Goal: Task Accomplishment & Management: Use online tool/utility

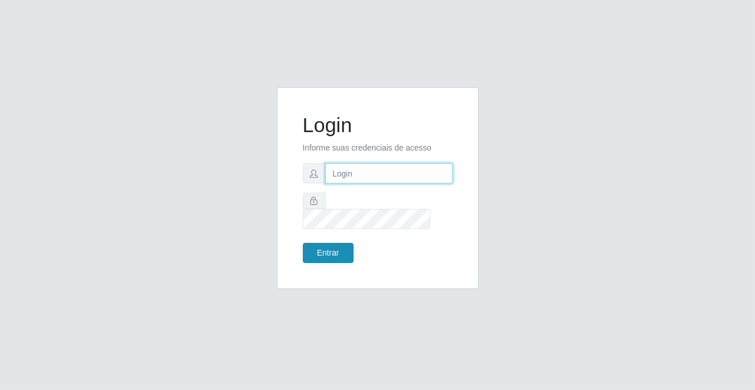
type input "[PERSON_NAME][EMAIL_ADDRESS][DOMAIN_NAME]"
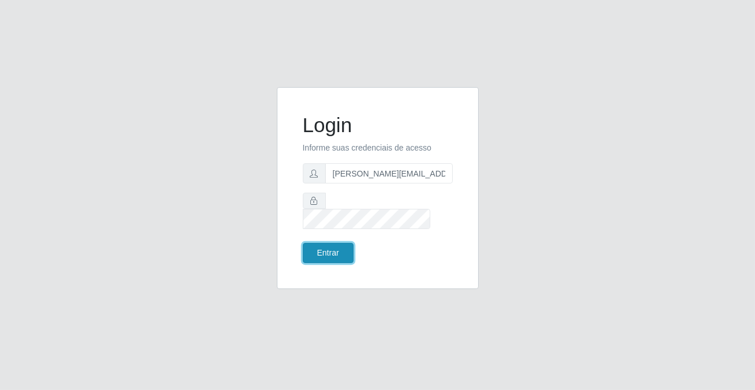
click at [325, 243] on button "Entrar" at bounding box center [328, 253] width 51 height 20
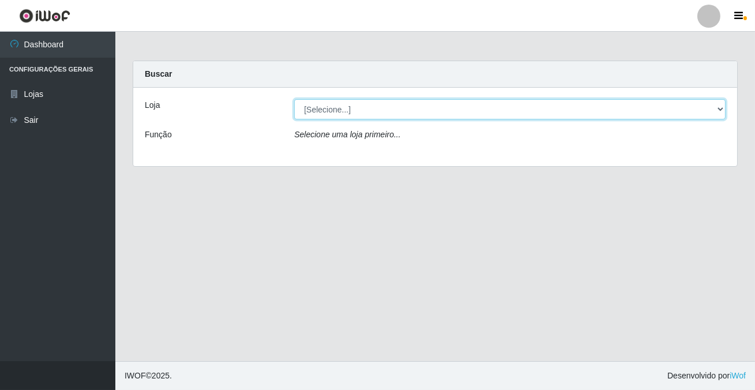
drag, startPoint x: 312, startPoint y: 111, endPoint x: 317, endPoint y: 146, distance: 35.1
click at [312, 111] on select "[Selecione...] Rede Potiguar 2 - Macaíba" at bounding box center [510, 109] width 432 height 20
select select "101"
click at [294, 99] on select "[Selecione...] Rede Potiguar 2 - Macaíba" at bounding box center [510, 109] width 432 height 20
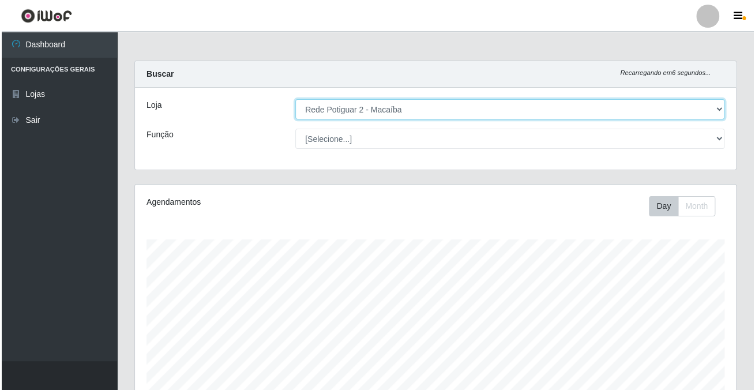
scroll to position [469, 0]
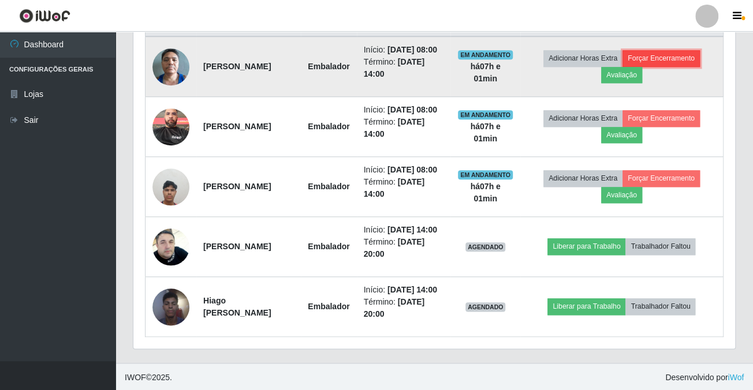
click at [647, 58] on button "Forçar Encerramento" at bounding box center [660, 58] width 77 height 16
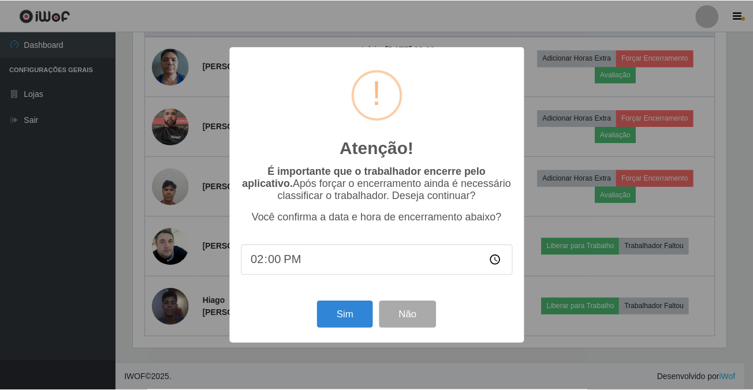
scroll to position [240, 595]
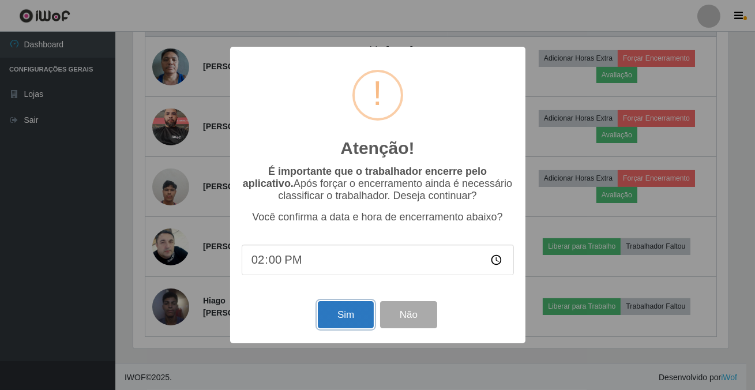
click at [343, 317] on button "Sim" at bounding box center [346, 314] width 56 height 27
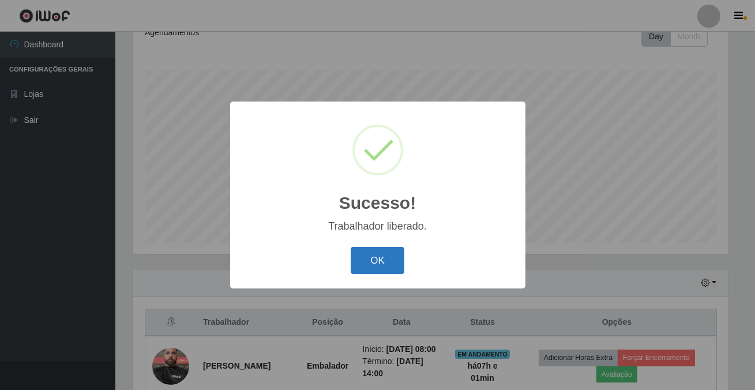
click at [375, 262] on button "OK" at bounding box center [378, 260] width 54 height 27
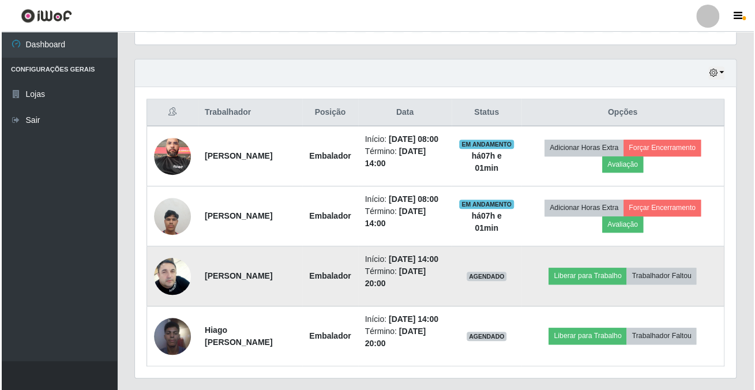
scroll to position [240, 601]
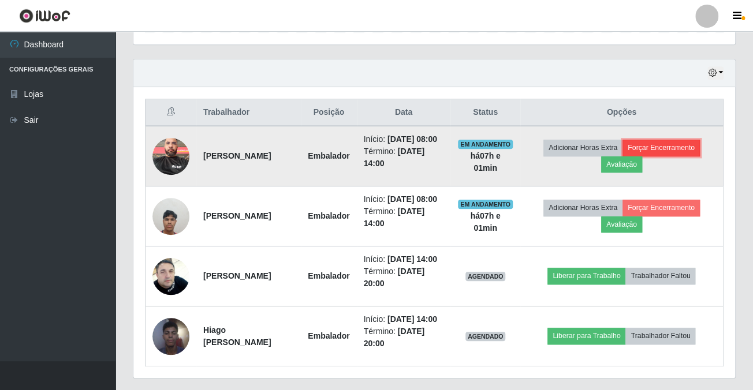
click at [670, 153] on button "Forçar Encerramento" at bounding box center [660, 148] width 77 height 16
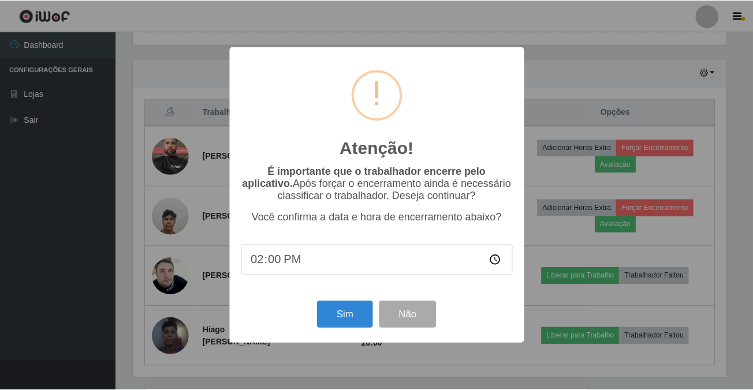
scroll to position [240, 595]
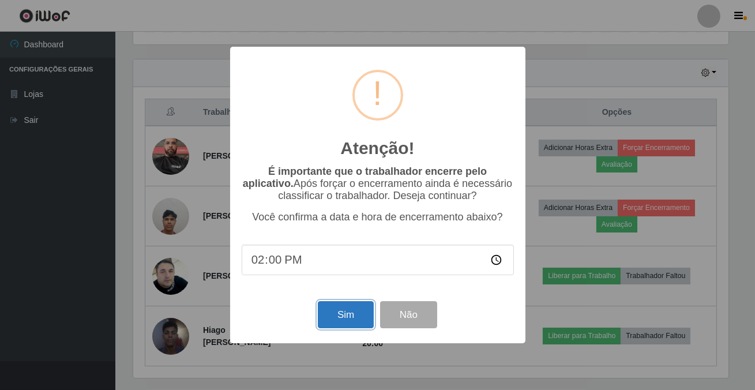
click at [336, 325] on button "Sim" at bounding box center [346, 314] width 56 height 27
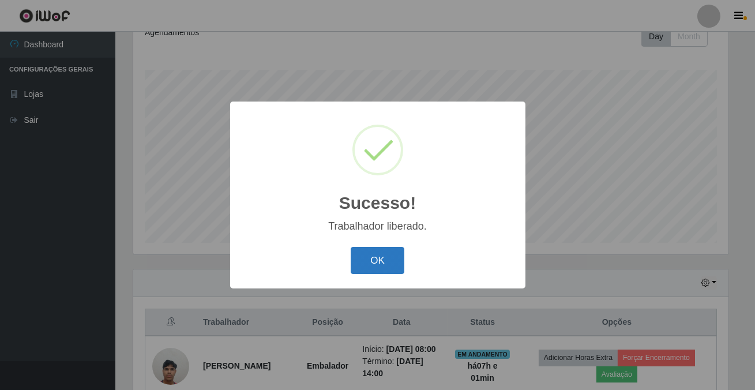
click at [388, 260] on button "OK" at bounding box center [378, 260] width 54 height 27
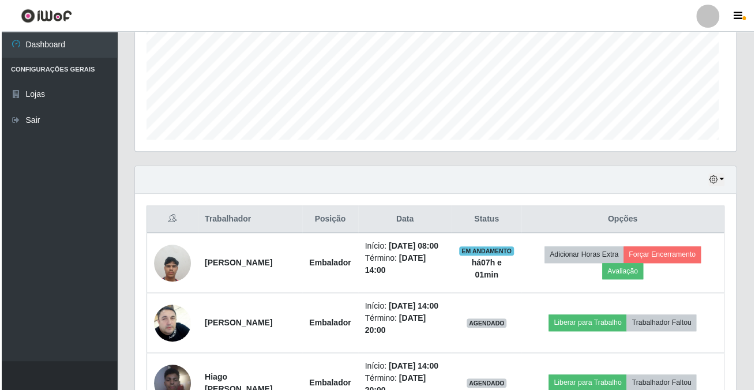
scroll to position [240, 601]
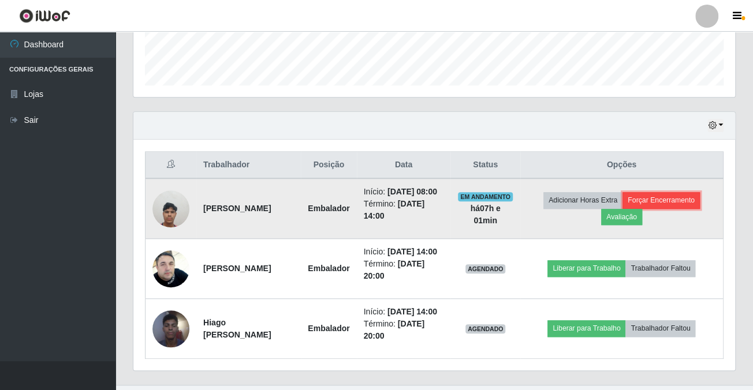
click at [654, 197] on button "Forçar Encerramento" at bounding box center [660, 200] width 77 height 16
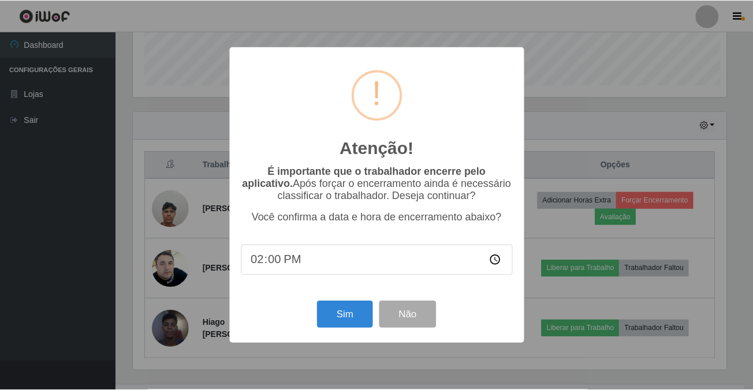
scroll to position [240, 595]
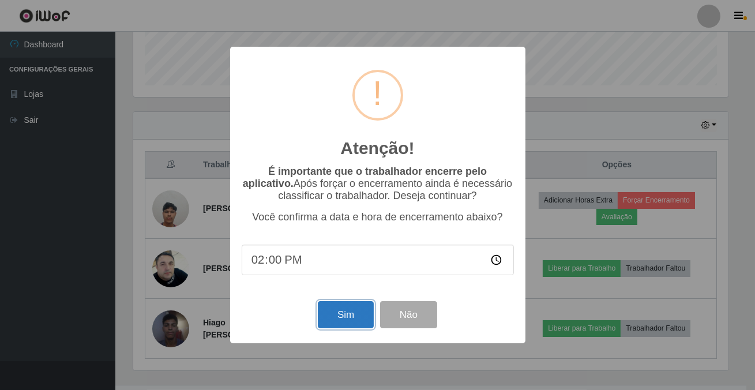
click at [341, 315] on button "Sim" at bounding box center [346, 314] width 56 height 27
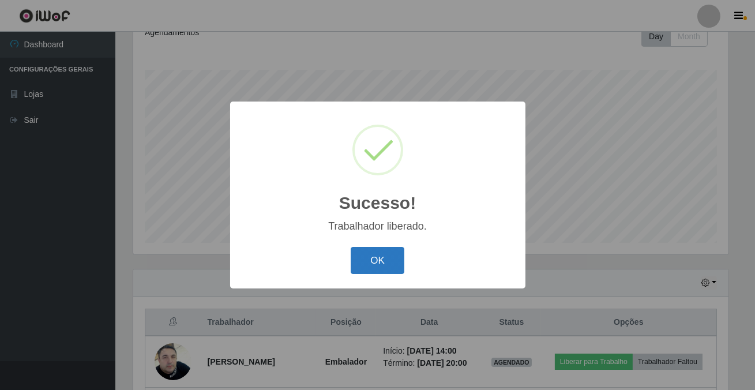
click at [369, 259] on button "OK" at bounding box center [378, 260] width 54 height 27
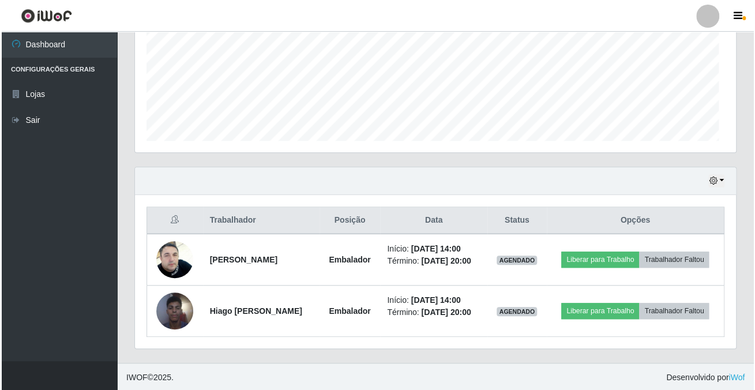
scroll to position [0, 0]
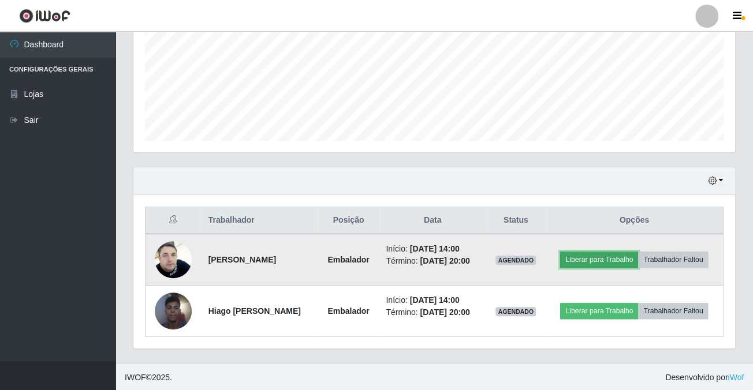
click at [595, 254] on button "Liberar para Trabalho" at bounding box center [599, 260] width 78 height 16
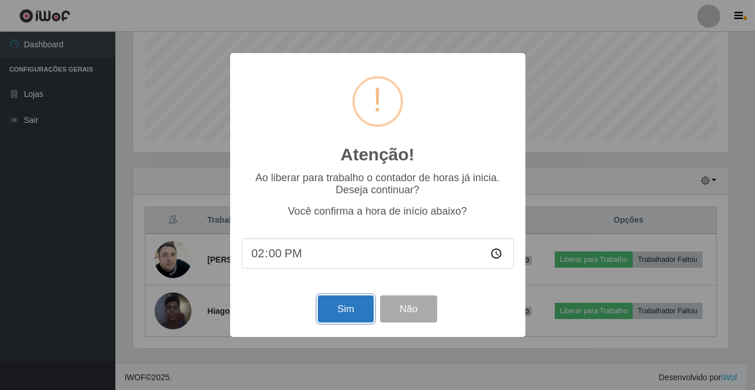
click at [340, 317] on button "Sim" at bounding box center [346, 309] width 56 height 27
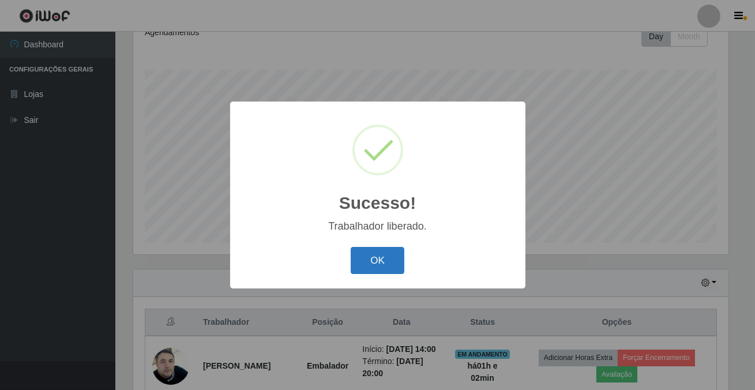
click at [367, 254] on button "OK" at bounding box center [378, 260] width 54 height 27
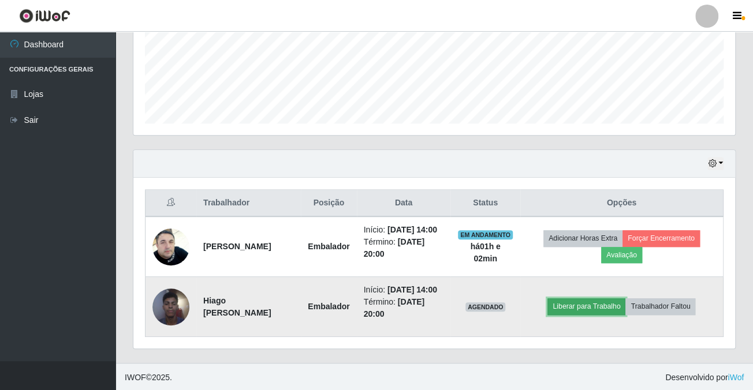
click at [574, 310] on button "Liberar para Trabalho" at bounding box center [586, 306] width 78 height 16
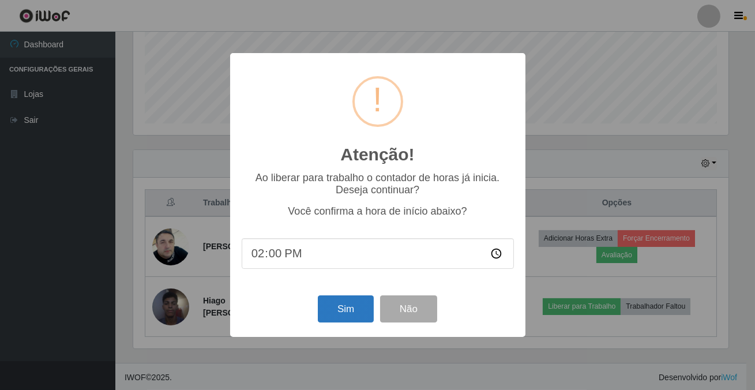
drag, startPoint x: 312, startPoint y: 302, endPoint x: 317, endPoint y: 308, distance: 7.3
click at [312, 303] on div "Sim Não" at bounding box center [378, 309] width 272 height 33
click at [326, 311] on button "Sim" at bounding box center [346, 309] width 56 height 27
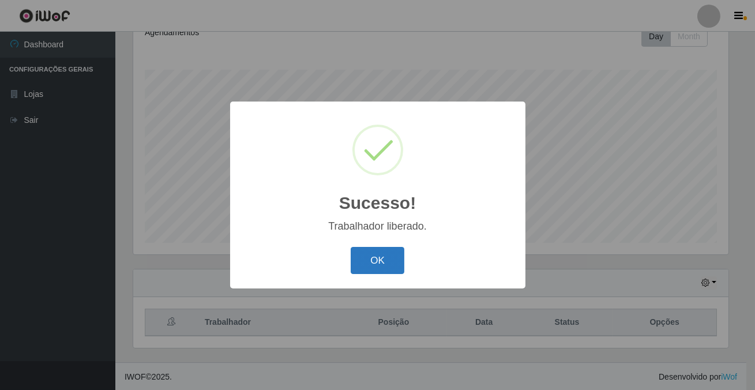
click at [371, 266] on button "OK" at bounding box center [378, 260] width 54 height 27
